Goal: Transaction & Acquisition: Subscribe to service/newsletter

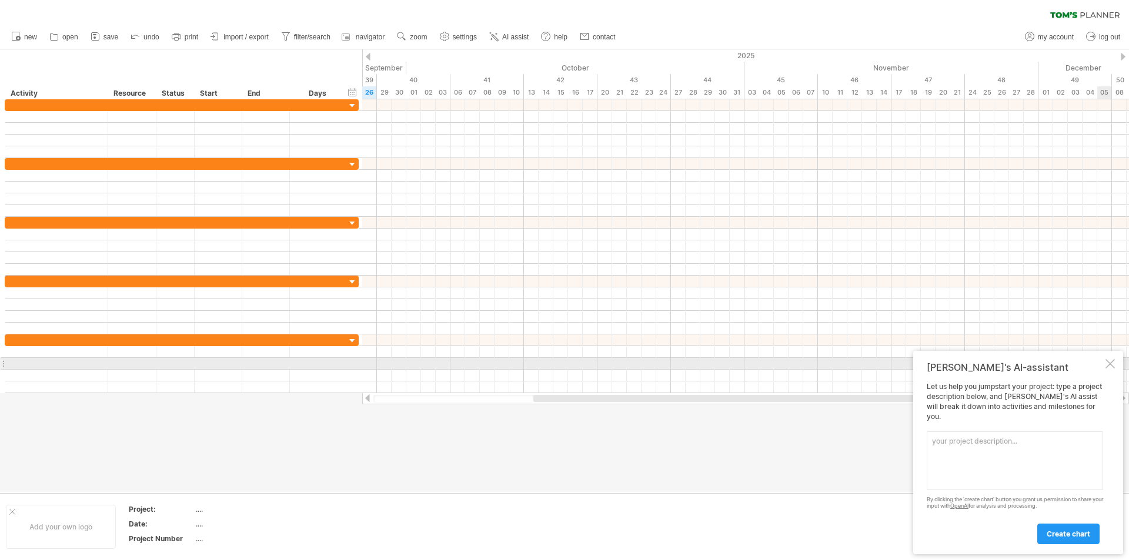
click at [1110, 369] on div at bounding box center [1109, 363] width 9 height 9
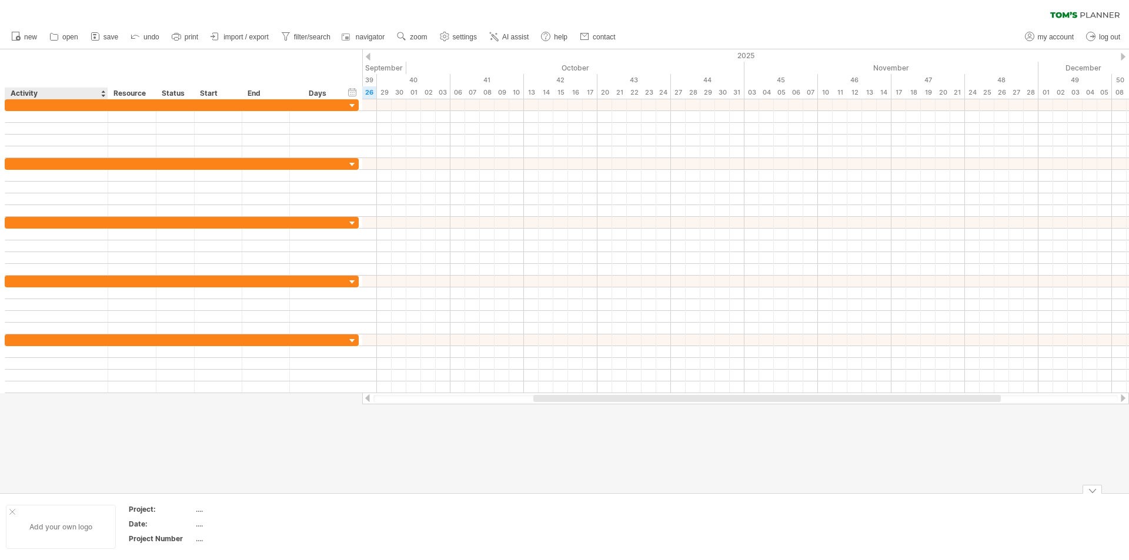
click at [83, 529] on div "Add your own logo" at bounding box center [61, 527] width 110 height 44
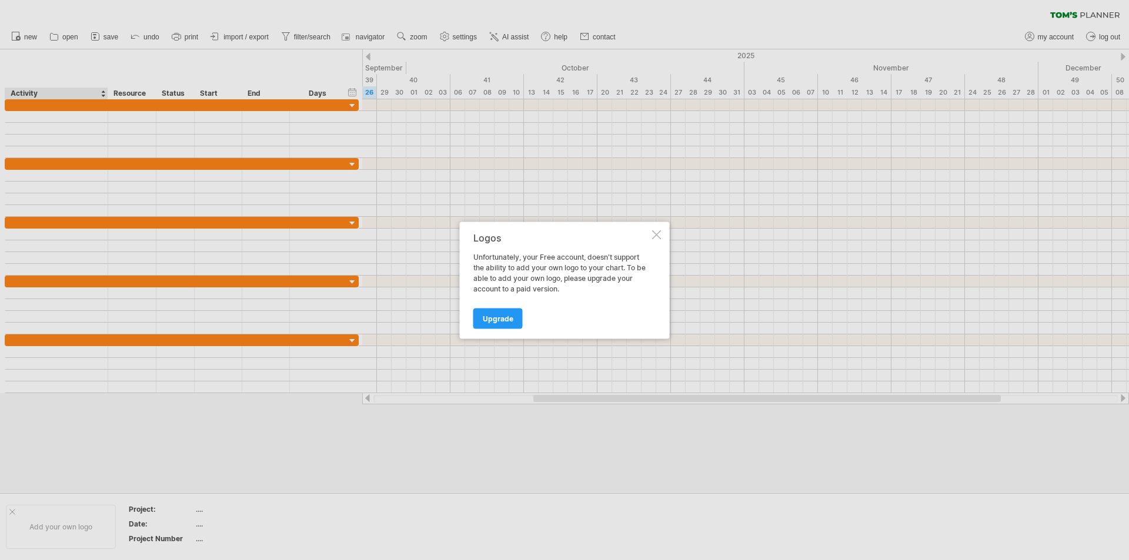
click at [655, 238] on div at bounding box center [656, 234] width 9 height 9
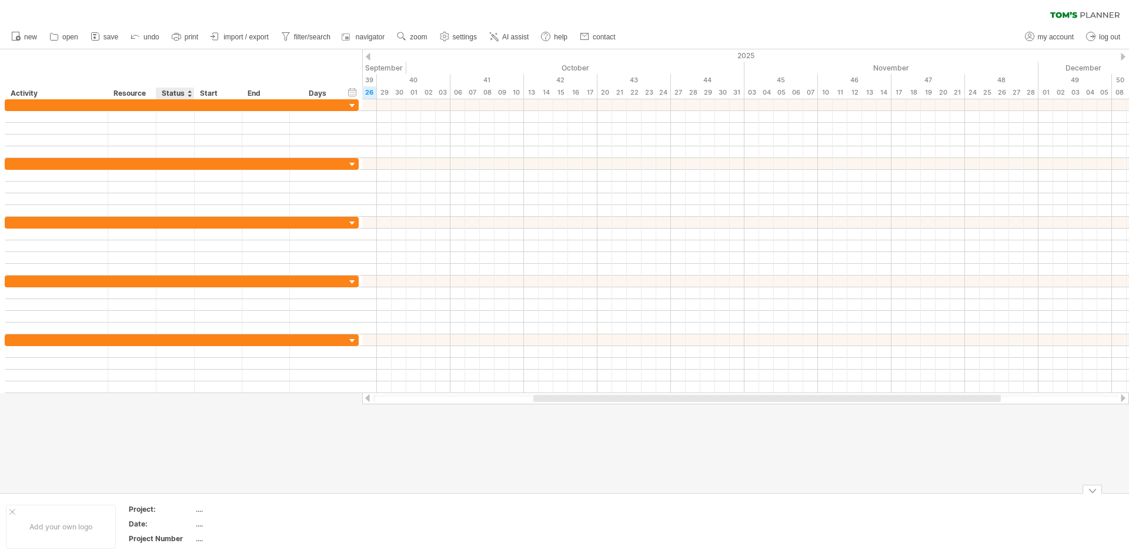
click at [199, 510] on div "...." at bounding box center [245, 509] width 99 height 10
type input "*"
type input "**********"
click at [42, 108] on div at bounding box center [56, 104] width 91 height 11
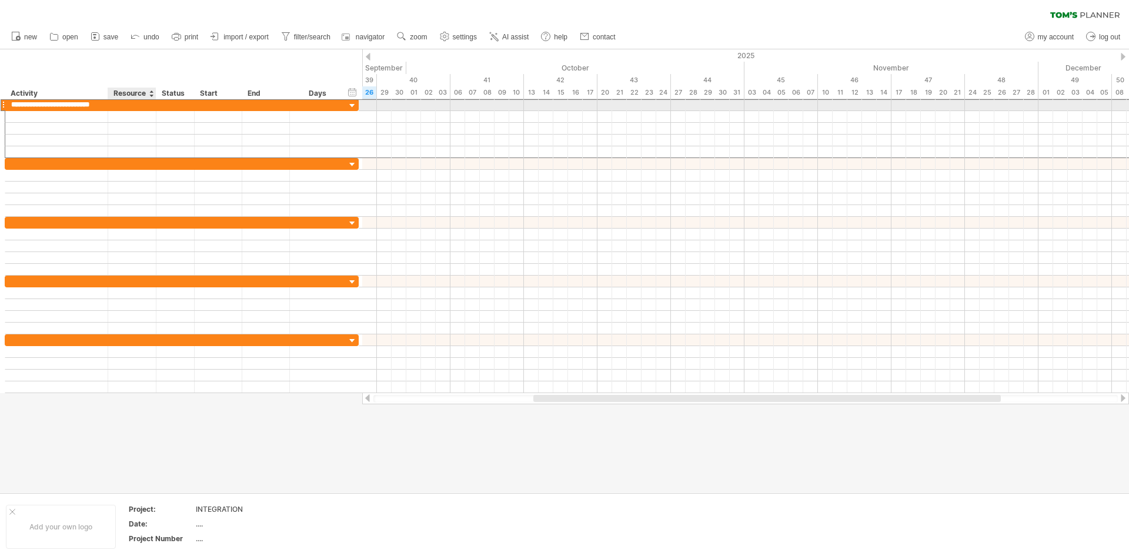
scroll to position [0, 8]
type input "**********"
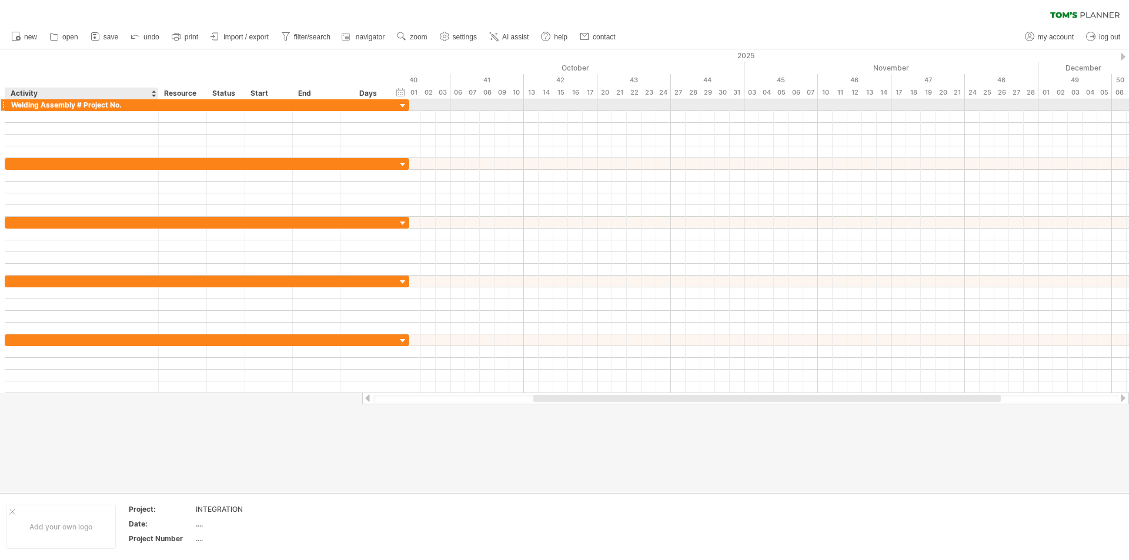
drag, startPoint x: 104, startPoint y: 106, endPoint x: 155, endPoint y: 101, distance: 50.8
click at [155, 101] on div at bounding box center [157, 105] width 6 height 12
click at [123, 108] on div "Welding Assembly # Project No." at bounding box center [81, 104] width 141 height 11
click at [158, 106] on div at bounding box center [157, 105] width 6 height 12
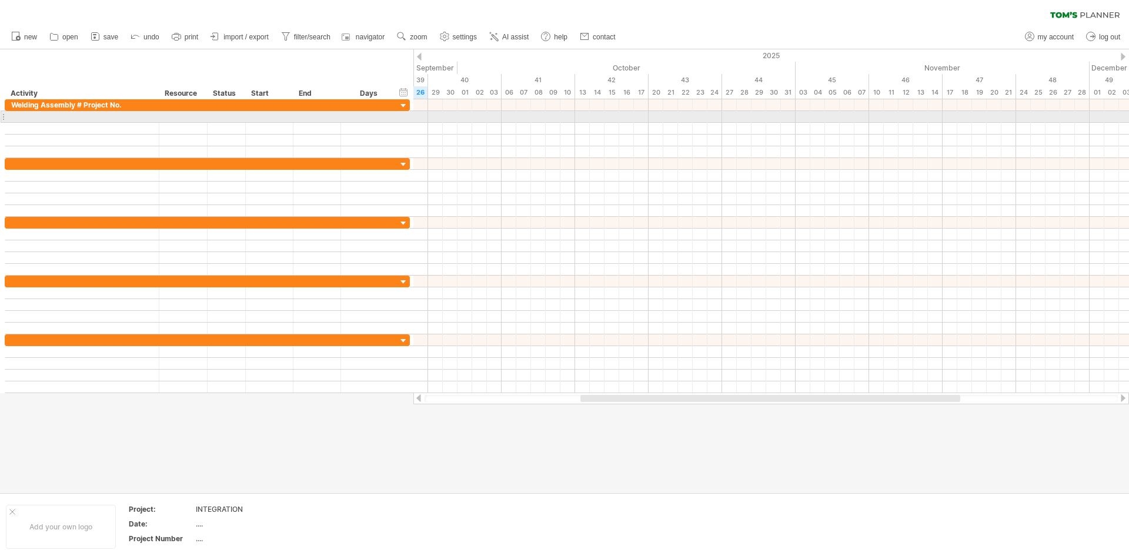
click at [190, 112] on div at bounding box center [183, 116] width 36 height 11
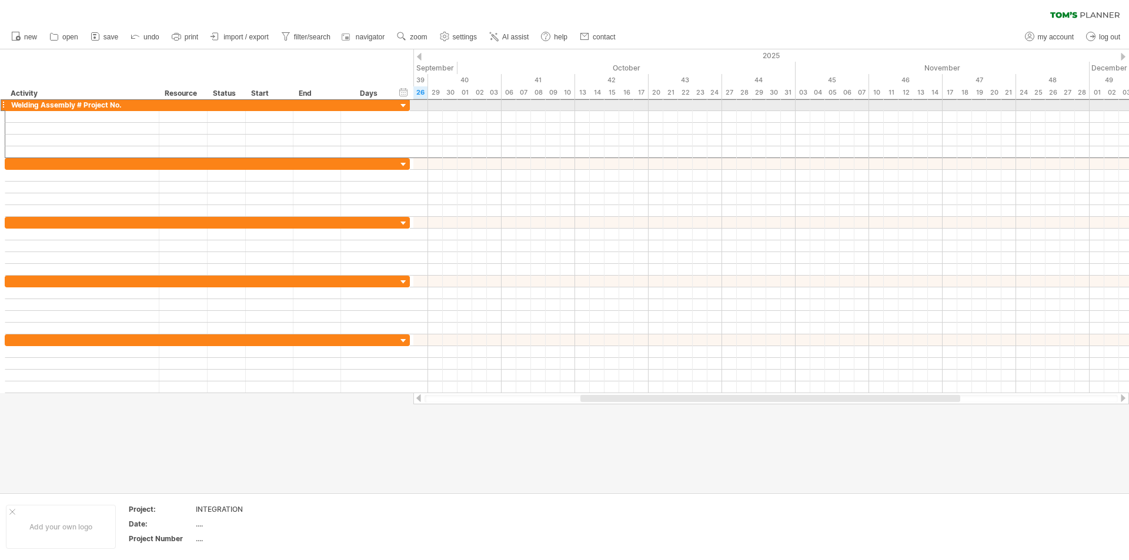
click at [185, 109] on div at bounding box center [183, 104] width 36 height 11
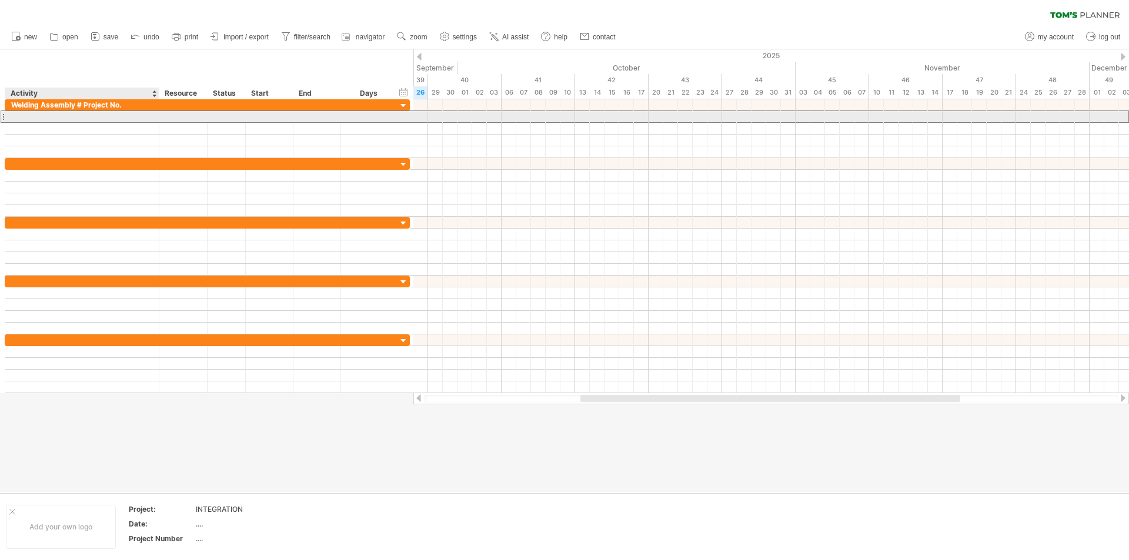
click at [120, 116] on div at bounding box center [82, 116] width 142 height 11
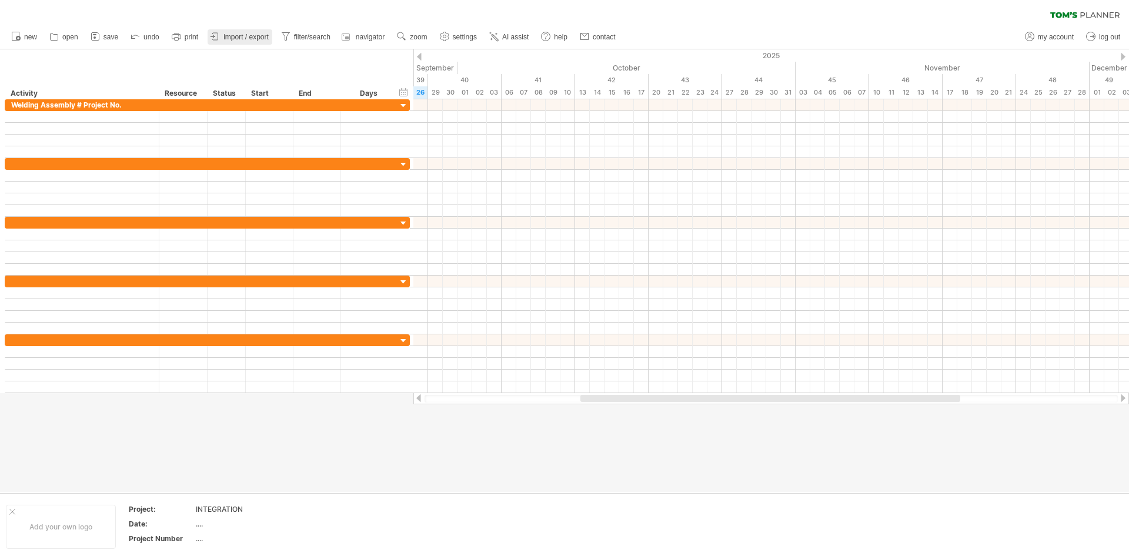
click at [240, 32] on link "import / export" at bounding box center [239, 36] width 65 height 15
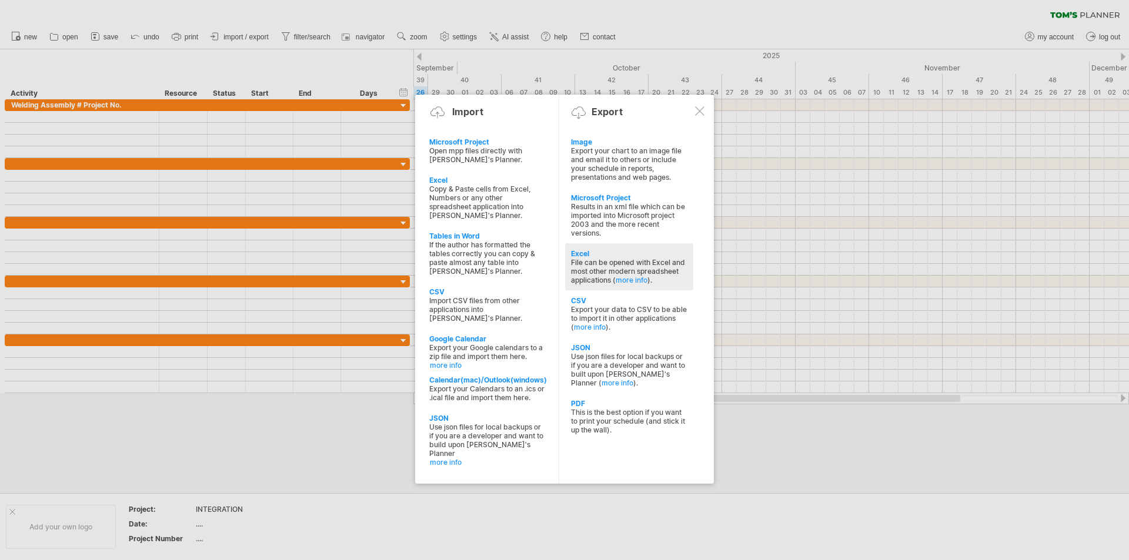
click at [594, 258] on div "File can be opened with Excel and most other modern spreadsheet applications ( …" at bounding box center [629, 271] width 116 height 26
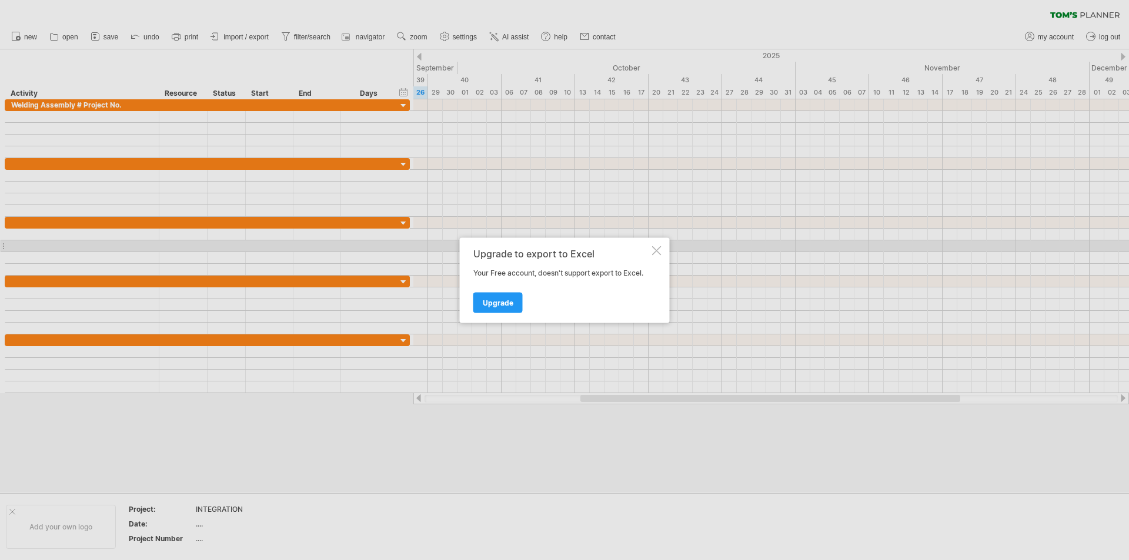
click at [653, 246] on div at bounding box center [656, 250] width 9 height 9
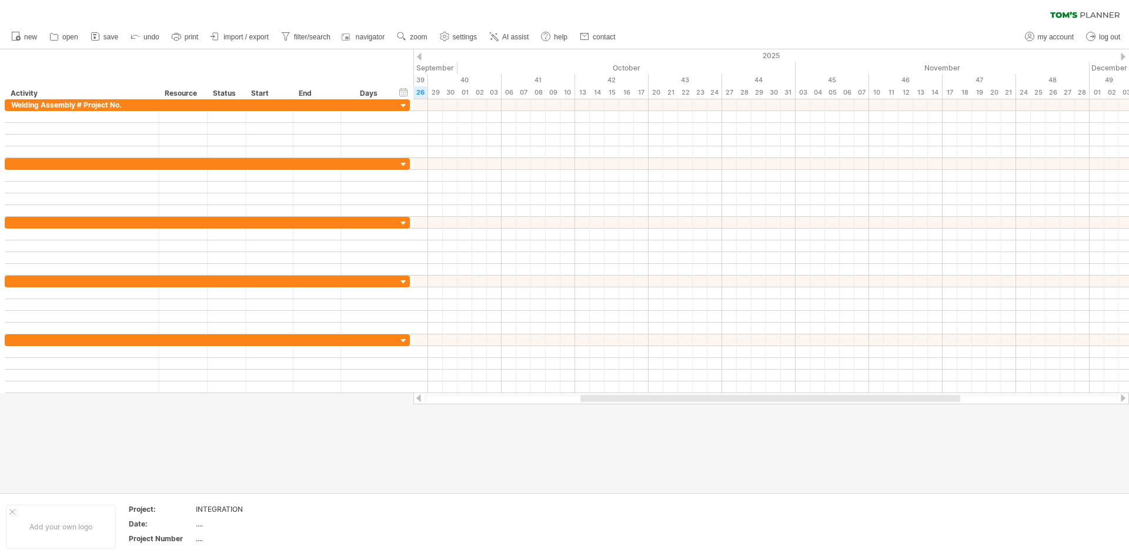
click at [1070, 18] on div "clear filter reapply filter" at bounding box center [564, 12] width 1129 height 25
click at [1070, 14] on icon at bounding box center [1063, 15] width 27 height 6
click at [1025, 32] on icon at bounding box center [1029, 37] width 12 height 12
type input "**********"
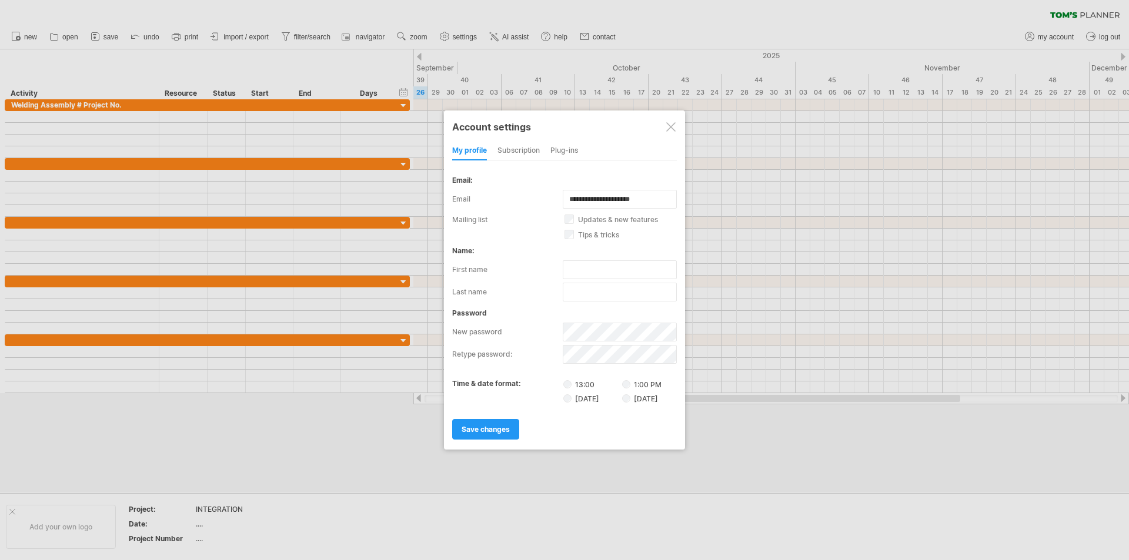
click at [536, 146] on div "subscription" at bounding box center [518, 151] width 42 height 19
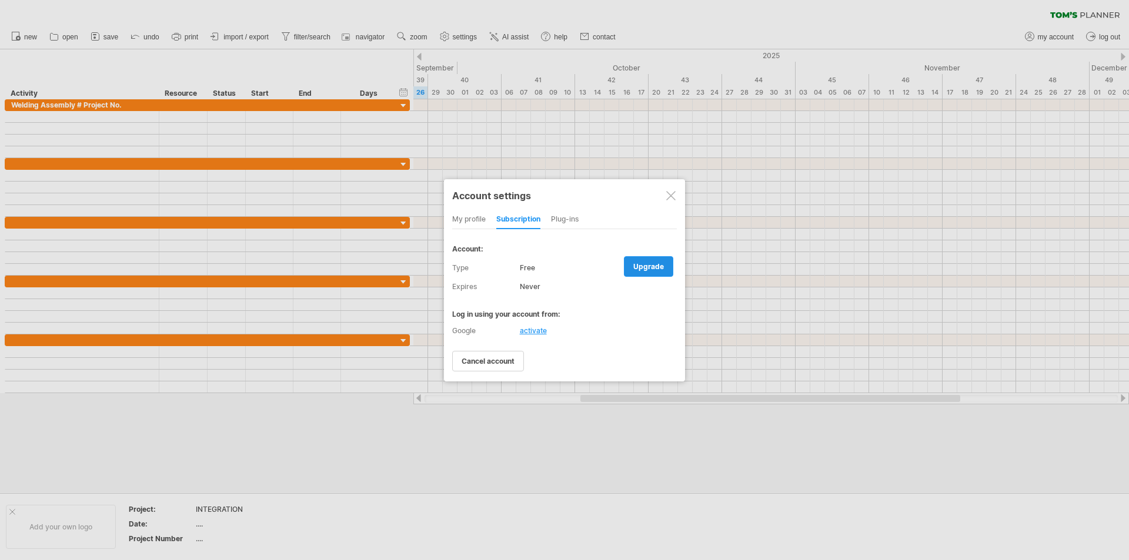
click at [642, 263] on span "upgrade" at bounding box center [648, 266] width 31 height 9
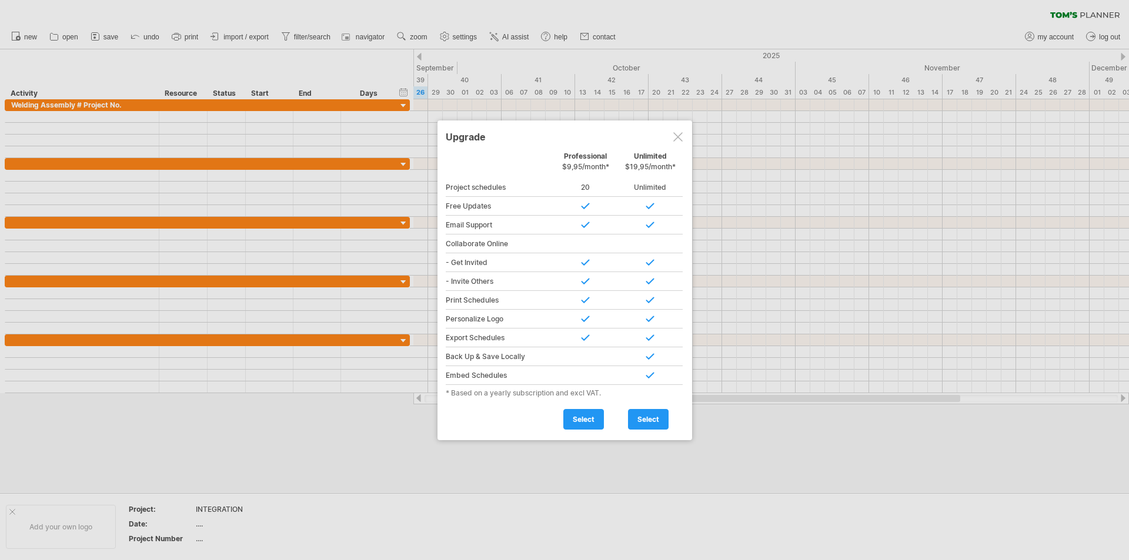
click at [679, 139] on div at bounding box center [677, 136] width 9 height 9
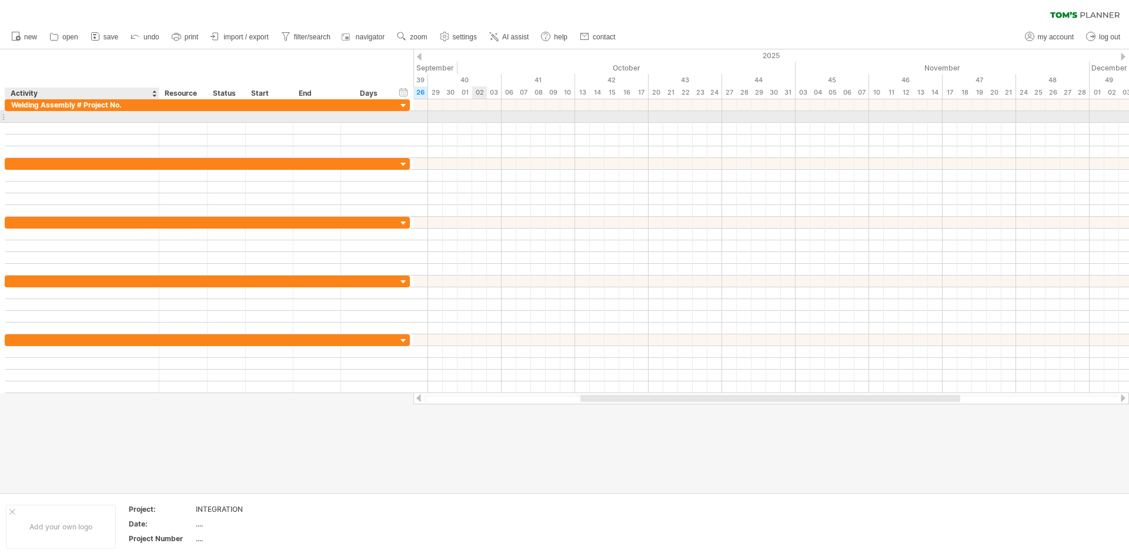
click at [91, 115] on div at bounding box center [82, 116] width 142 height 11
click at [240, 36] on span "import / export" at bounding box center [245, 37] width 45 height 8
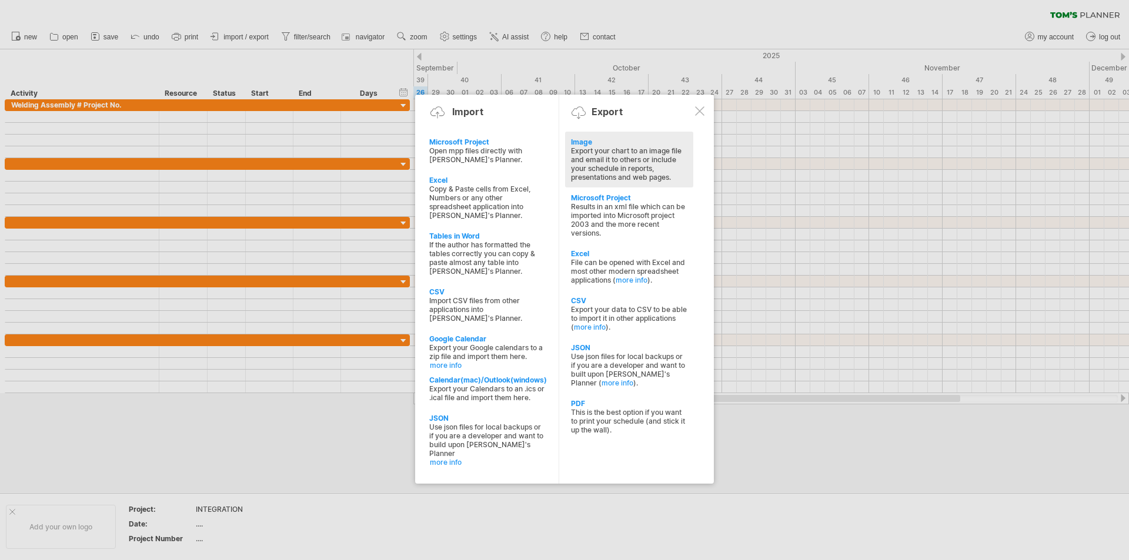
click at [613, 153] on div "Export your chart to an image file and email it to others or include your sched…" at bounding box center [629, 163] width 116 height 35
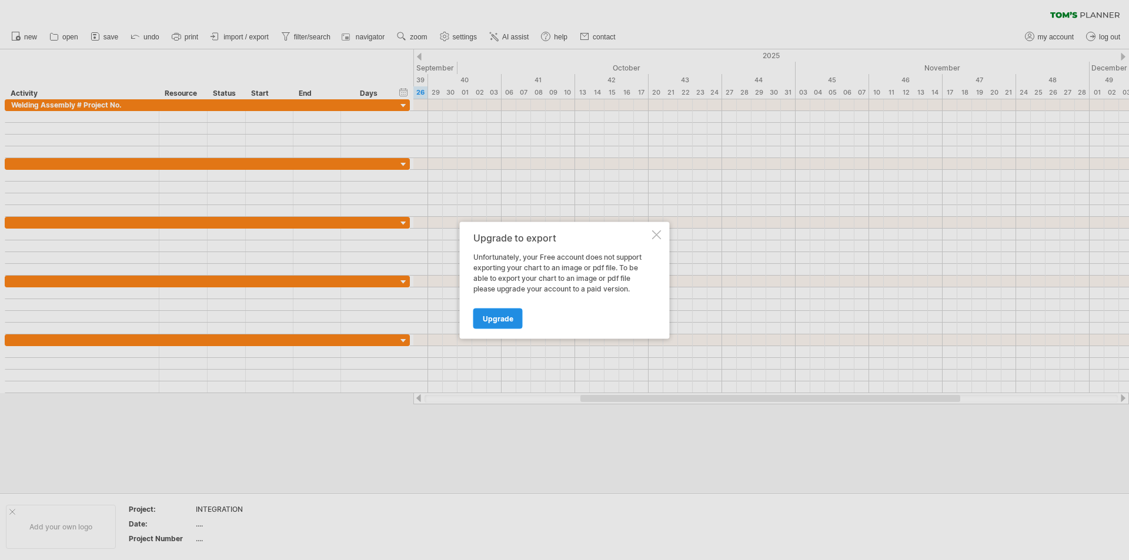
click at [501, 319] on span "Upgrade" at bounding box center [498, 318] width 31 height 9
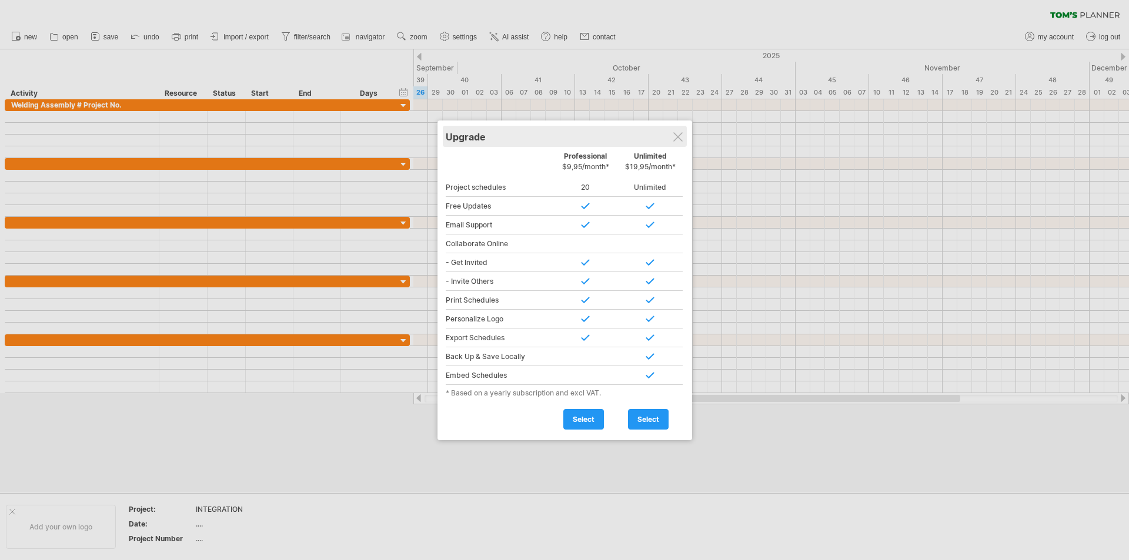
click at [674, 130] on div "Upgrade" at bounding box center [565, 136] width 238 height 21
click at [263, 38] on div at bounding box center [564, 280] width 1129 height 560
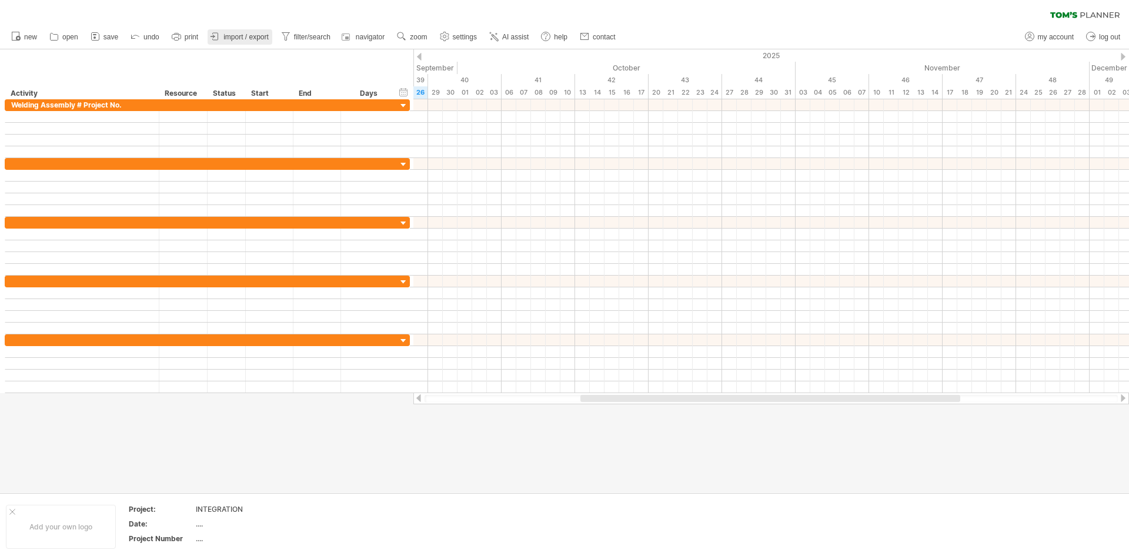
click at [212, 35] on icon at bounding box center [215, 37] width 12 height 12
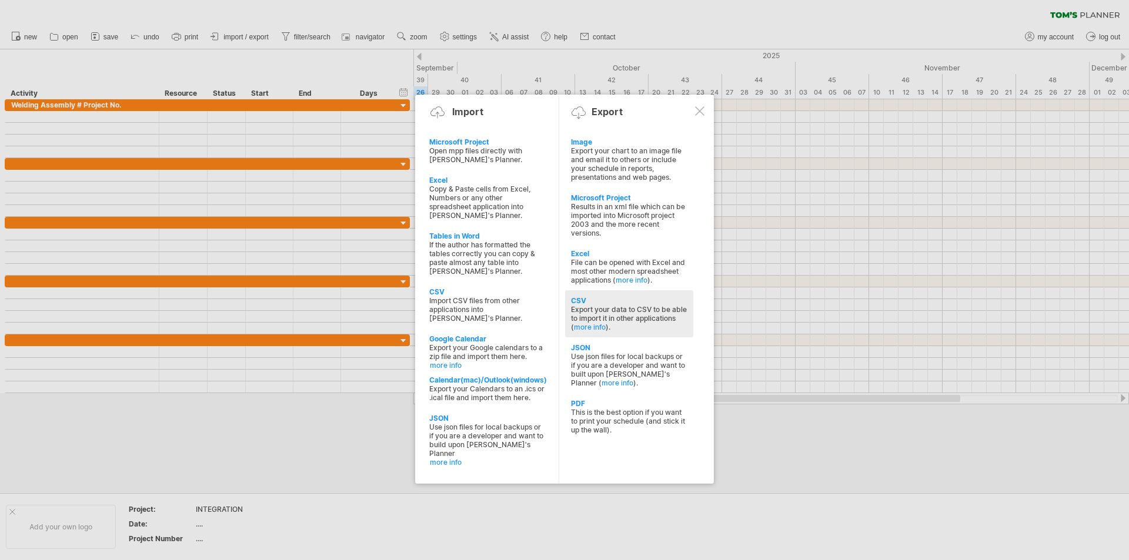
click at [640, 300] on div "CSV" at bounding box center [629, 300] width 116 height 9
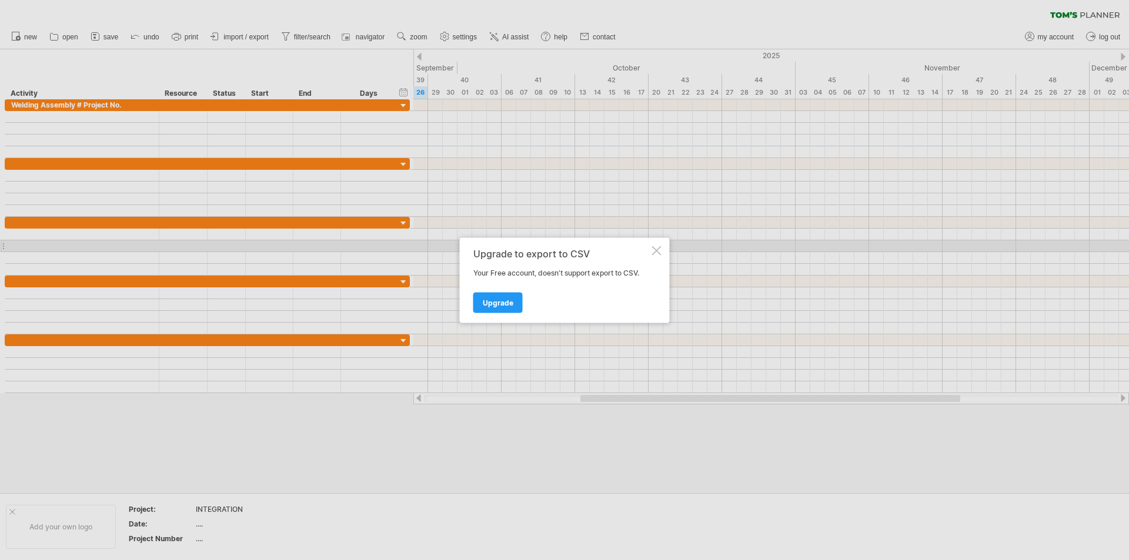
click at [656, 250] on div at bounding box center [656, 250] width 9 height 9
